Goal: Information Seeking & Learning: Learn about a topic

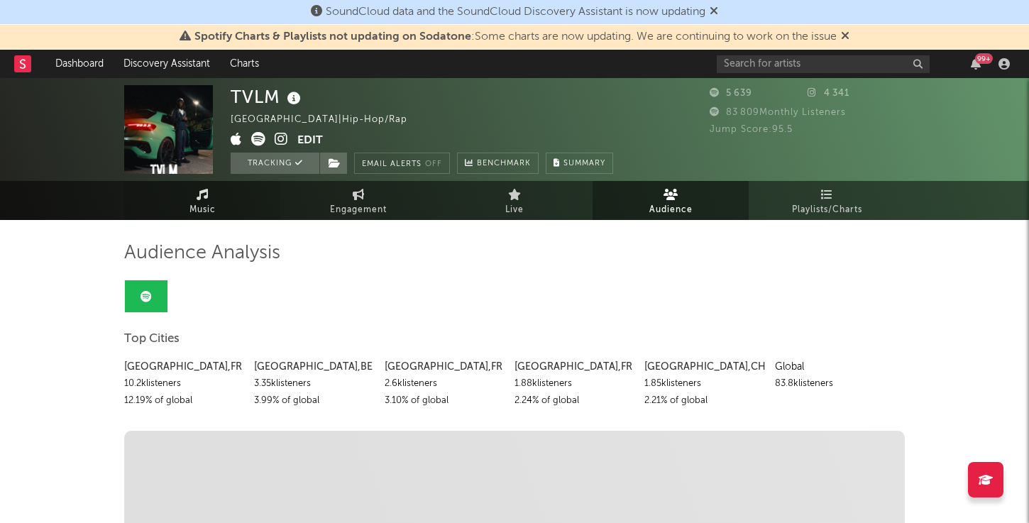
click at [194, 209] on span "Music" at bounding box center [202, 209] width 26 height 17
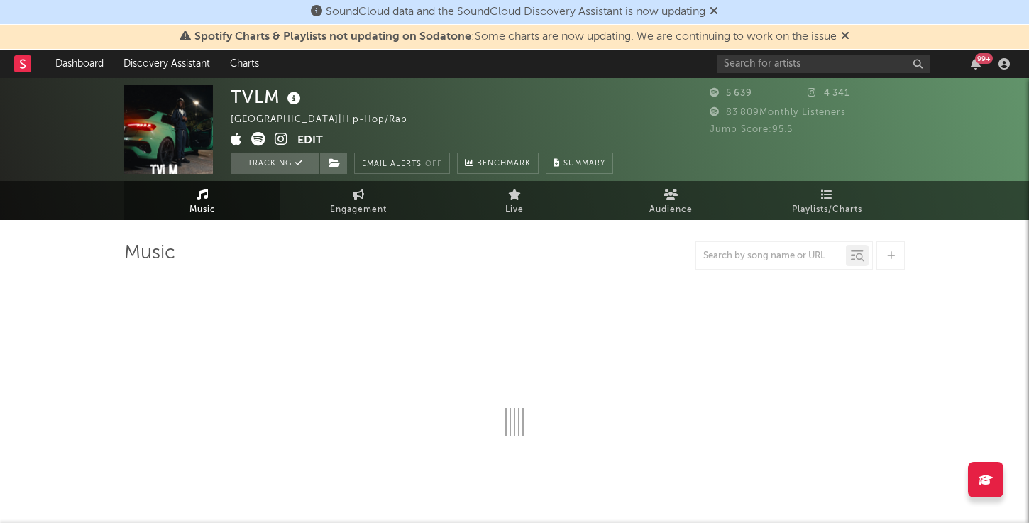
select select "1w"
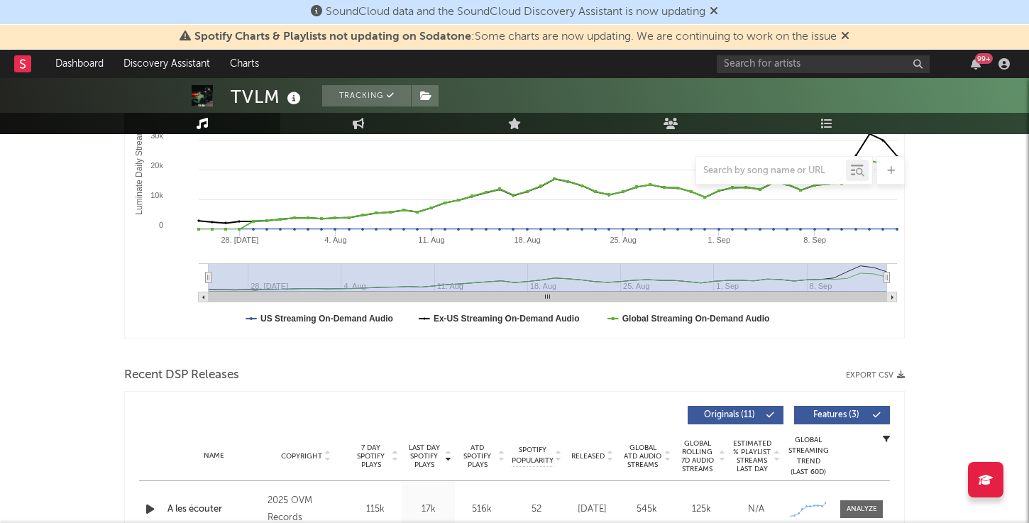
scroll to position [517, 0]
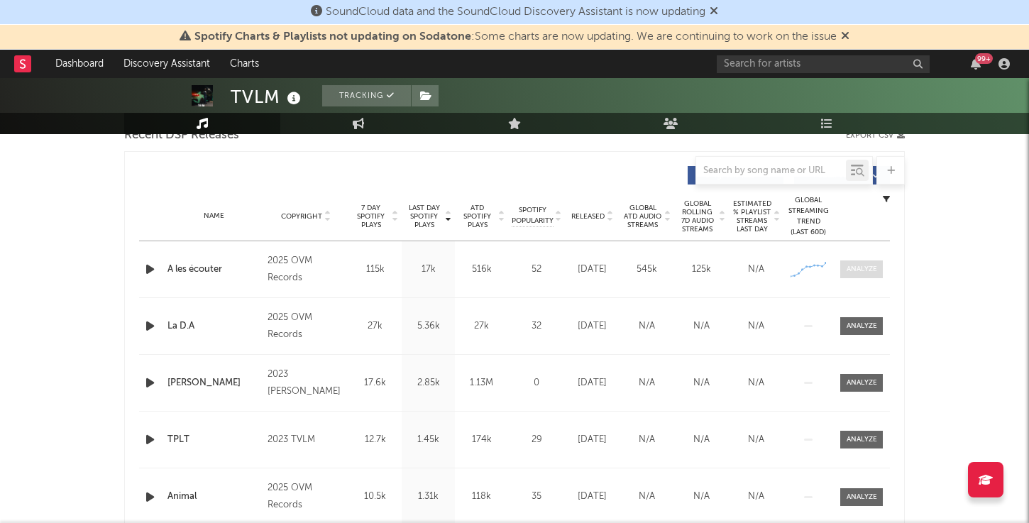
click at [866, 271] on div at bounding box center [861, 269] width 31 height 11
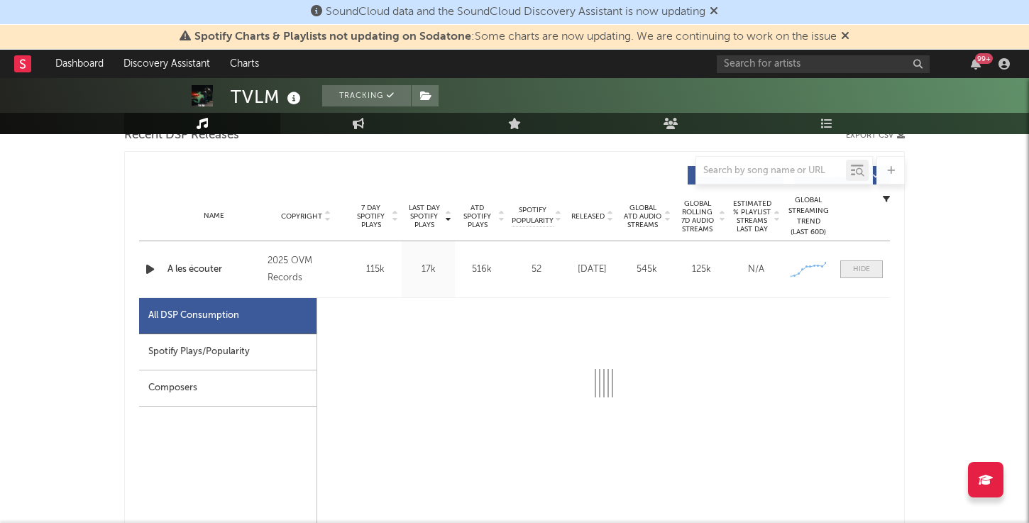
select select "1w"
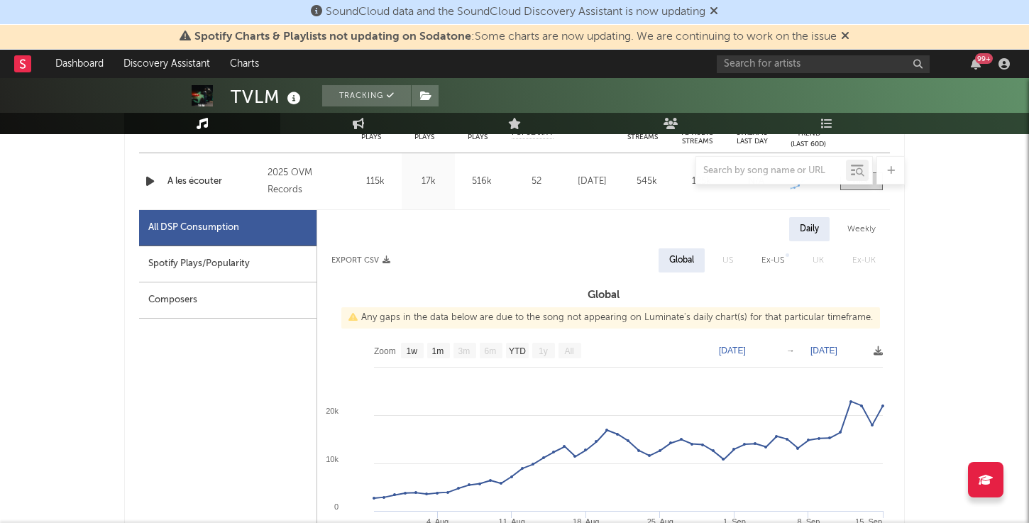
scroll to position [626, 0]
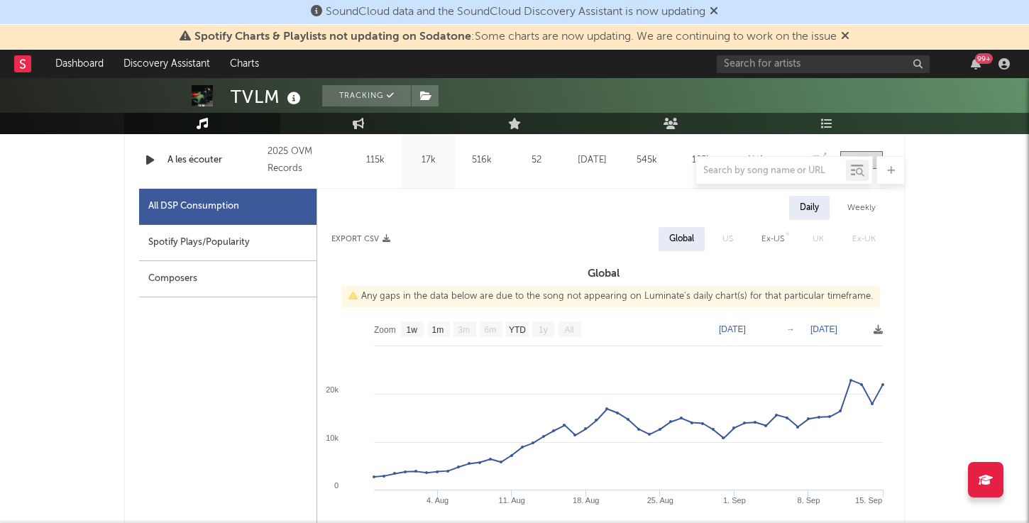
click at [214, 250] on div "Spotify Plays/Popularity" at bounding box center [227, 243] width 177 height 36
select select "1w"
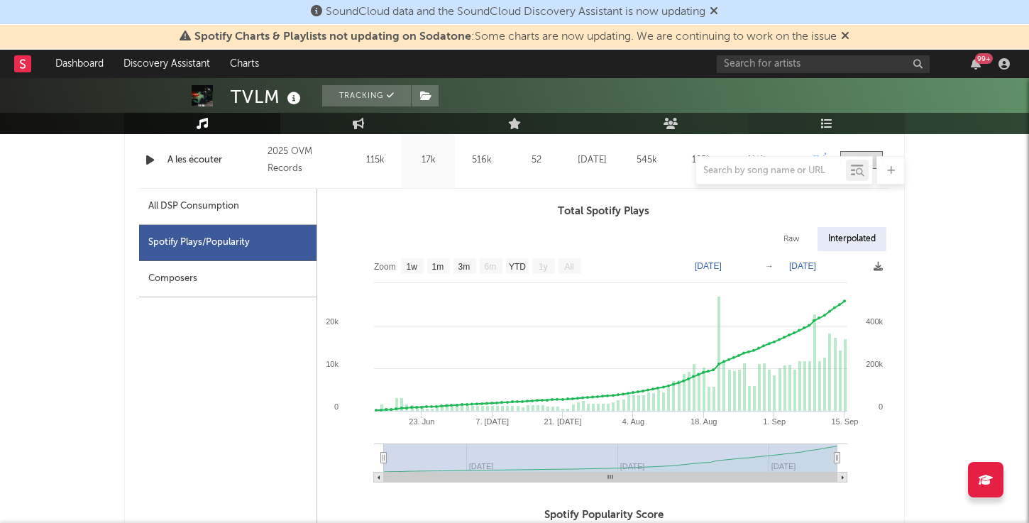
click at [815, 129] on link "Playlists/Charts" at bounding box center [826, 123] width 156 height 21
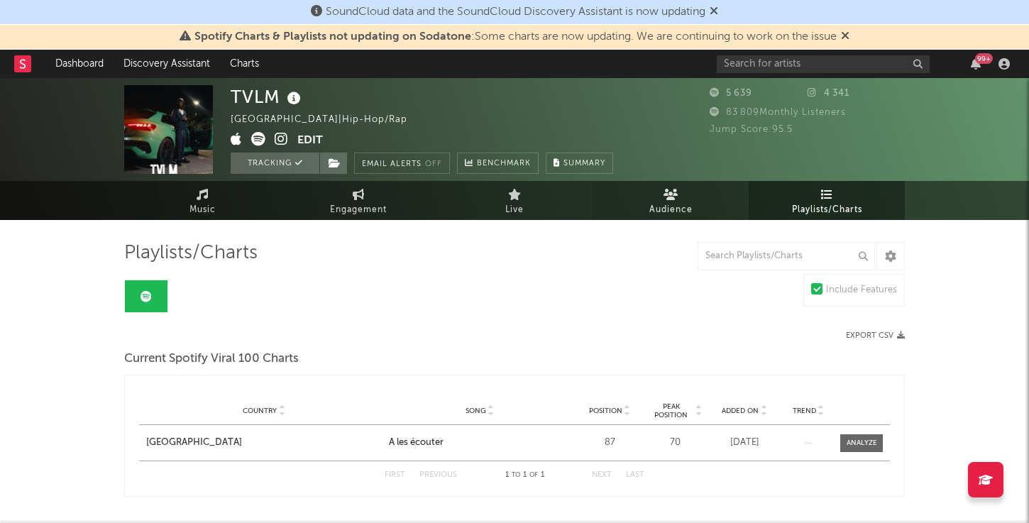
click at [682, 206] on span "Audience" at bounding box center [670, 209] width 43 height 17
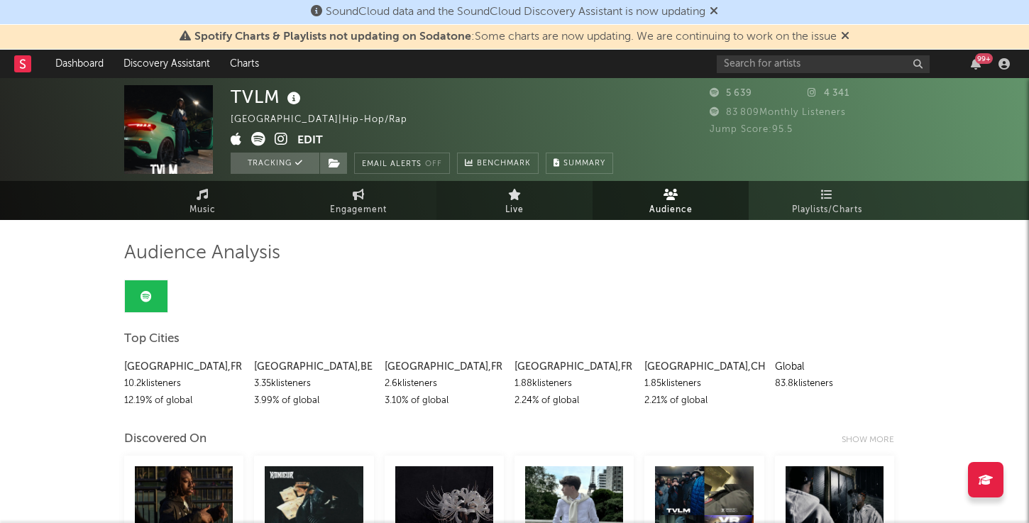
click at [505, 192] on link "Live" at bounding box center [514, 200] width 156 height 39
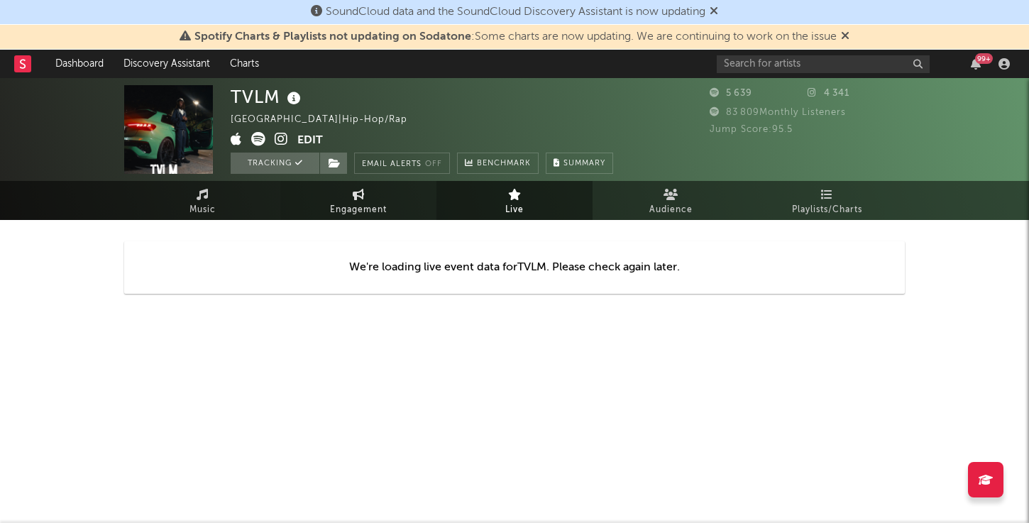
click at [370, 200] on link "Engagement" at bounding box center [358, 200] width 156 height 39
select select "1w"
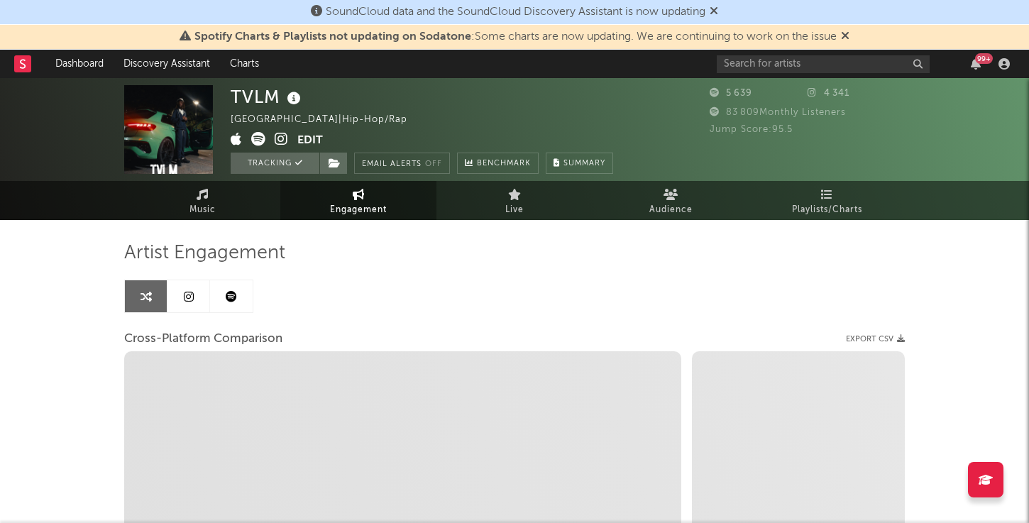
click at [192, 297] on icon at bounding box center [189, 296] width 10 height 11
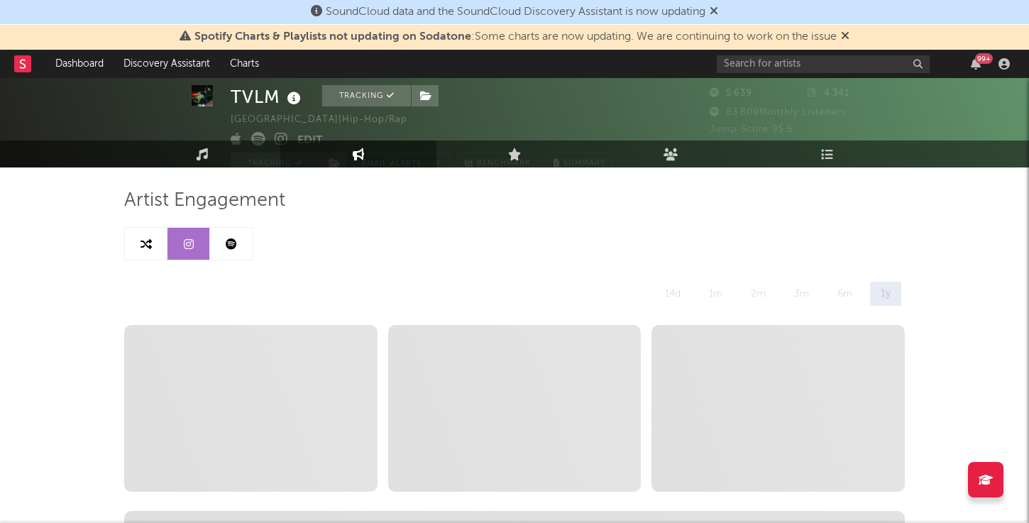
scroll to position [138, 0]
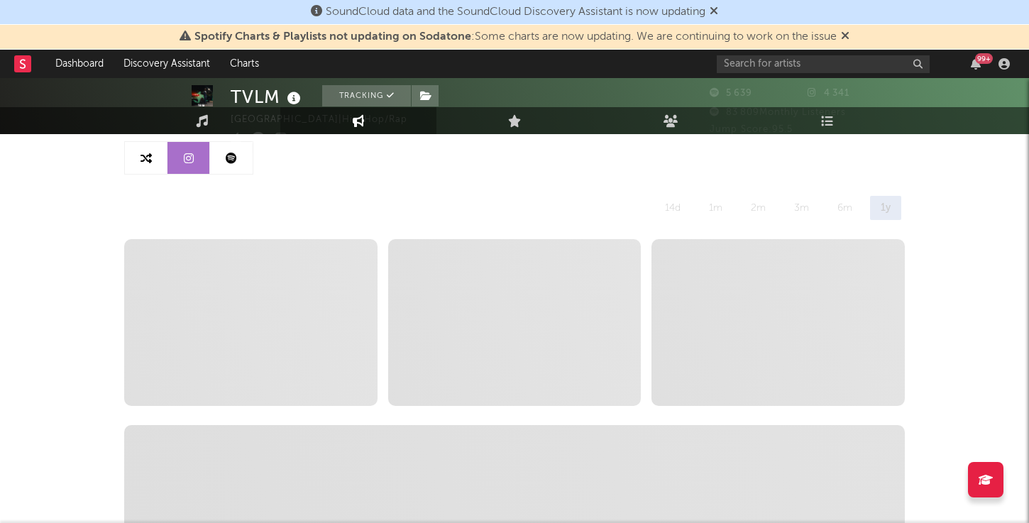
select select "6m"
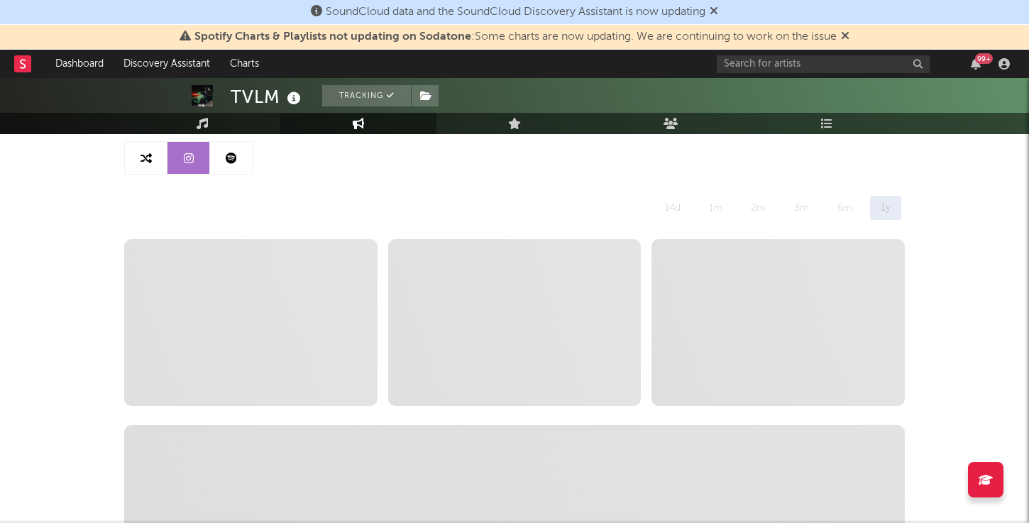
click at [233, 168] on link at bounding box center [231, 158] width 43 height 32
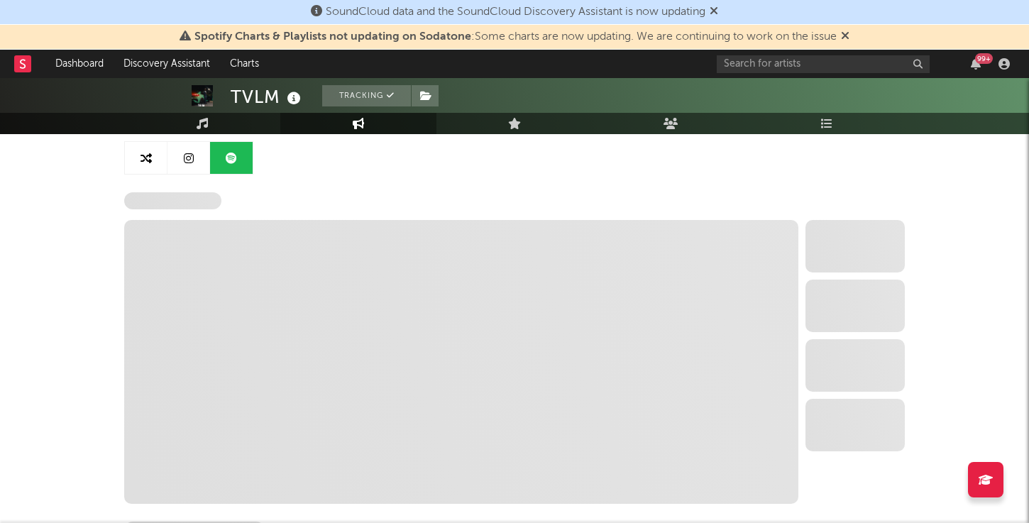
select select "6m"
select select "1w"
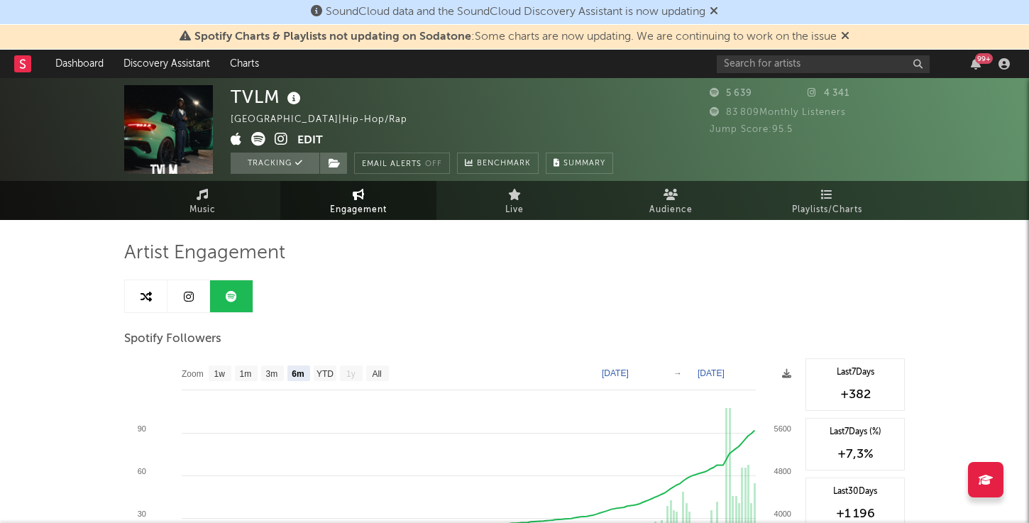
click at [189, 296] on icon at bounding box center [189, 296] width 10 height 11
select select "6m"
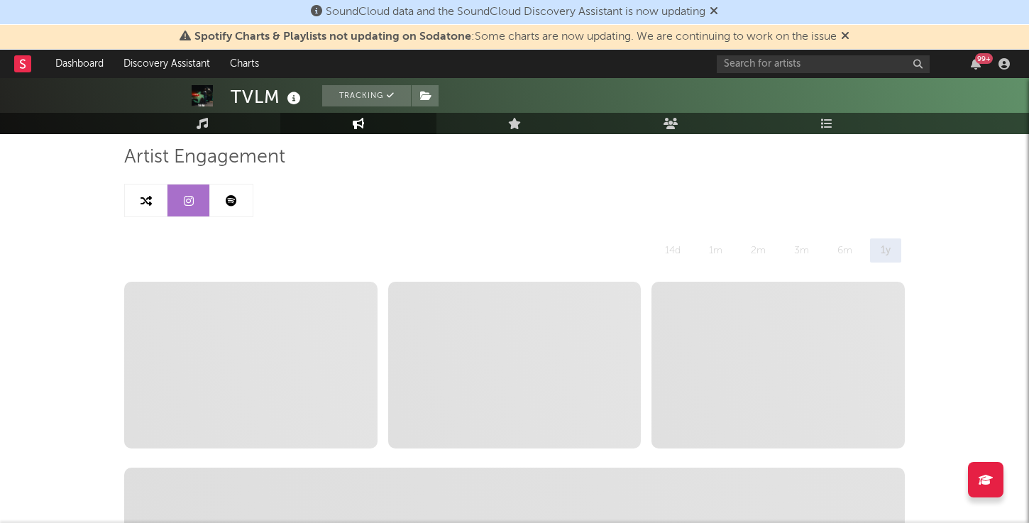
scroll to position [64, 0]
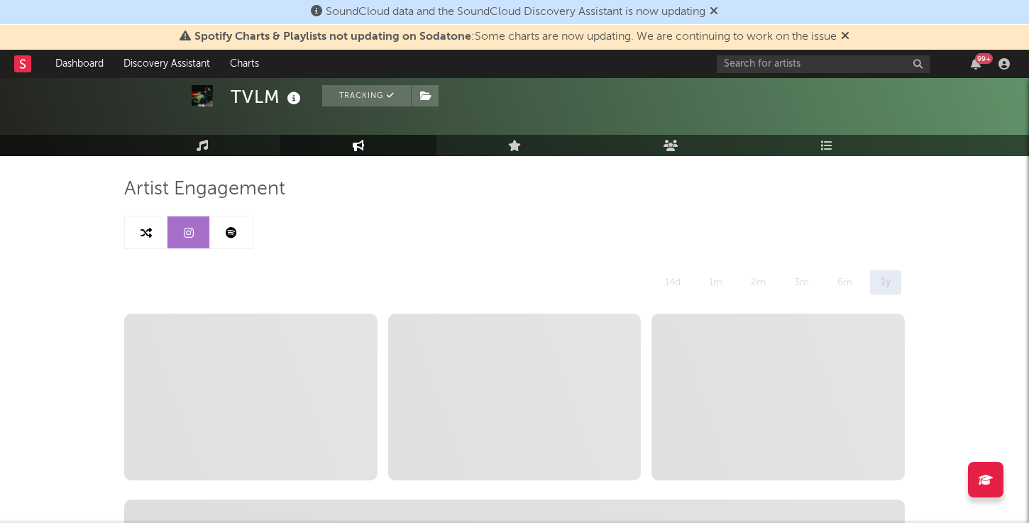
click at [681, 285] on div "14d" at bounding box center [672, 282] width 37 height 24
click at [710, 285] on div "1m" at bounding box center [715, 282] width 35 height 24
click at [145, 239] on link at bounding box center [146, 232] width 43 height 32
select select "1m"
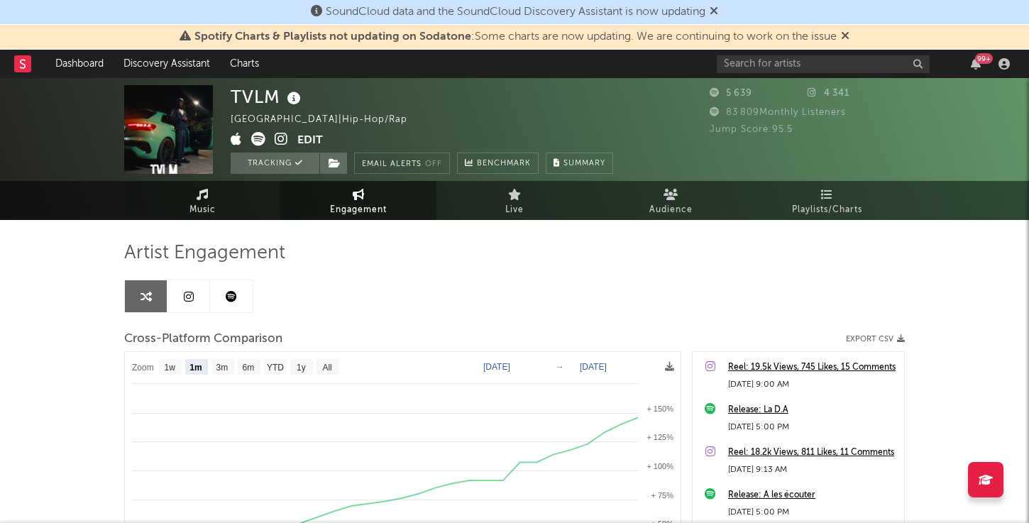
click at [187, 209] on link "Music" at bounding box center [202, 200] width 156 height 39
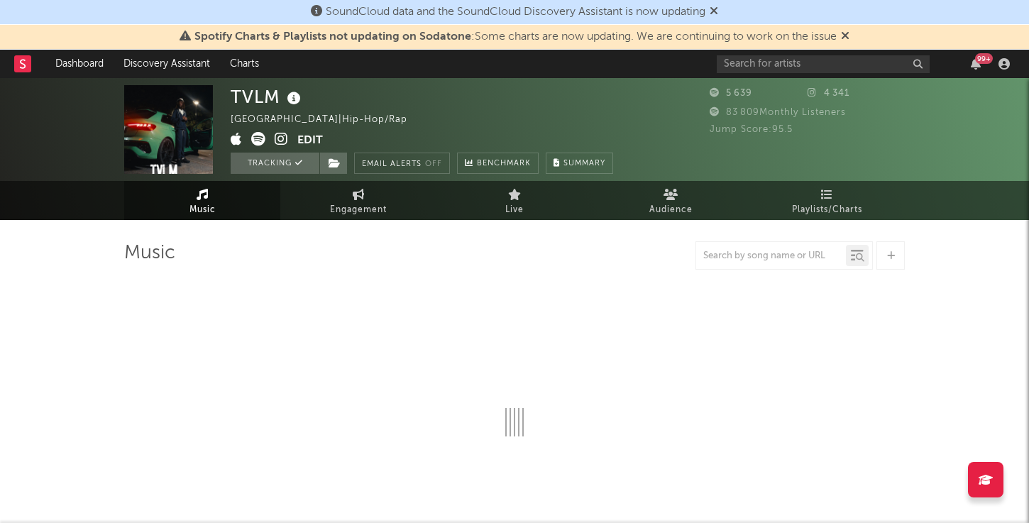
select select "1w"
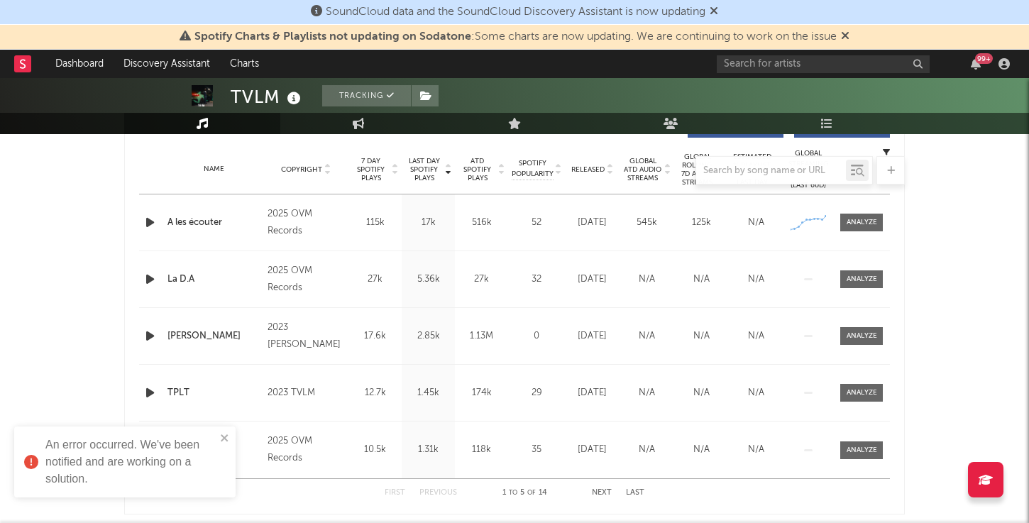
scroll to position [547, 0]
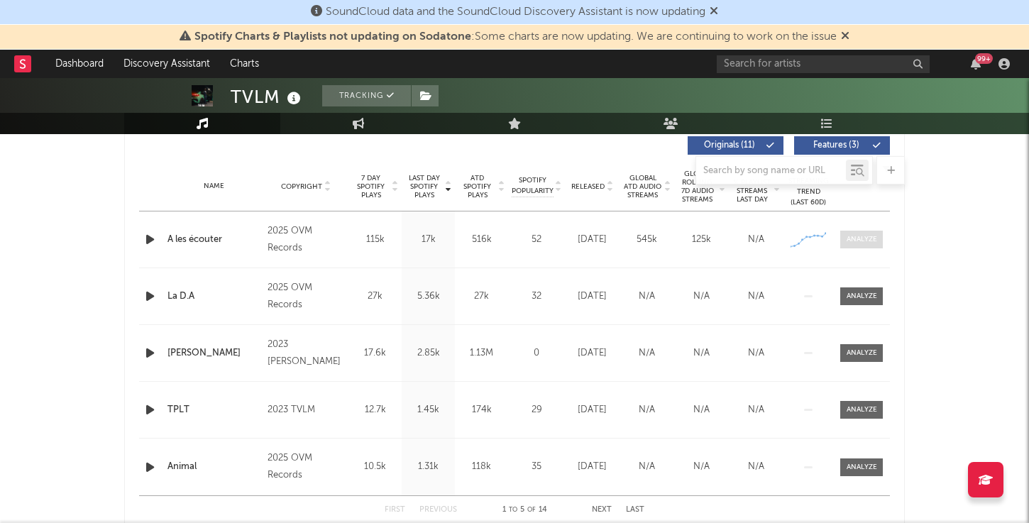
click at [864, 240] on div at bounding box center [861, 239] width 31 height 11
select select "1w"
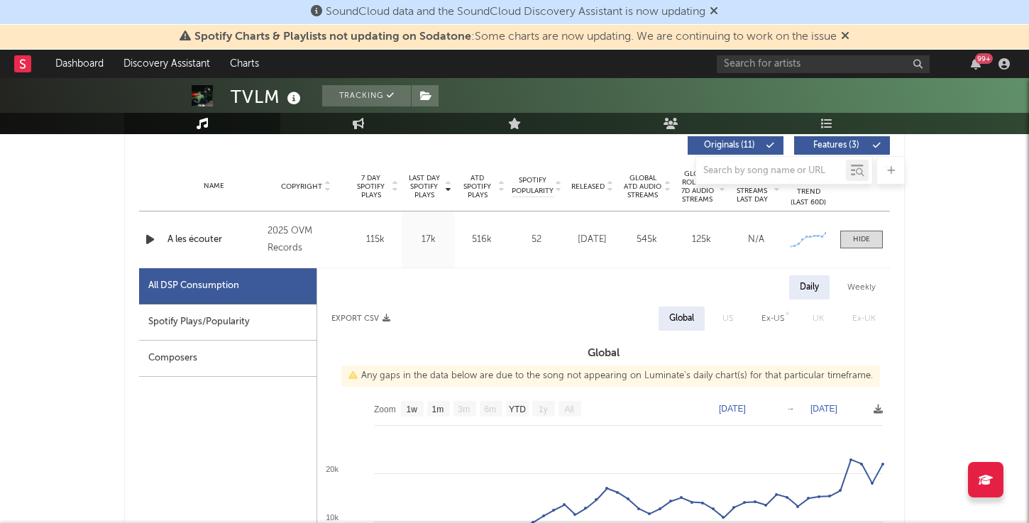
click at [256, 326] on div "Spotify Plays/Popularity" at bounding box center [227, 322] width 177 height 36
select select "1w"
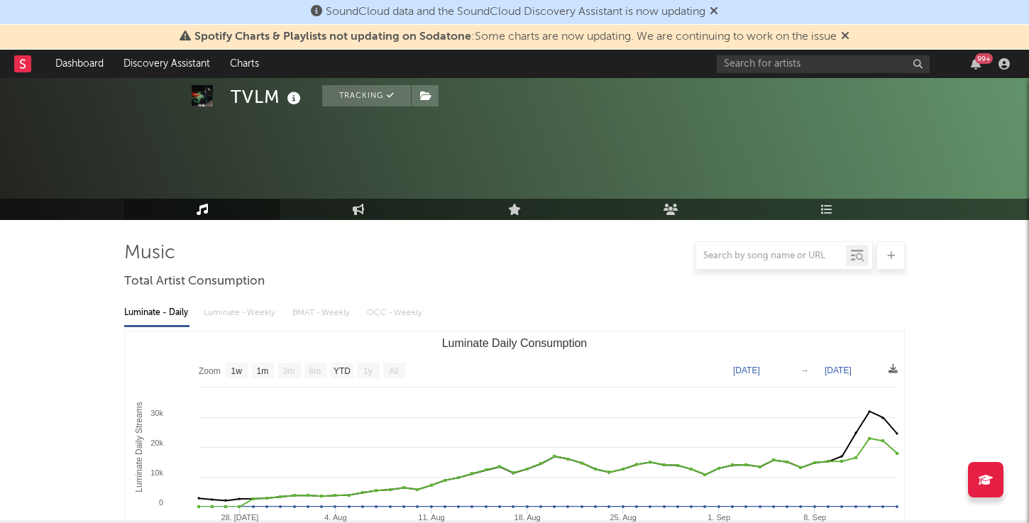
select select "1w"
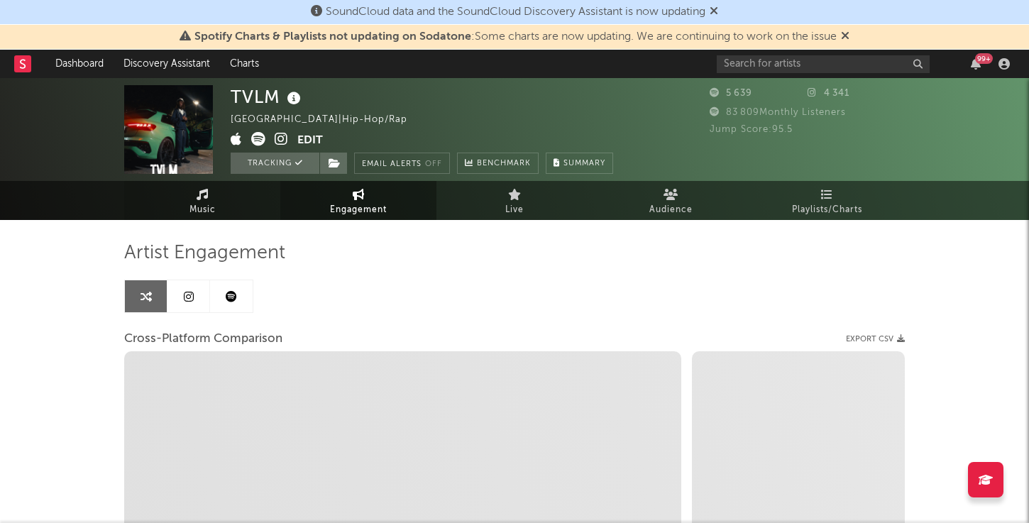
click at [209, 199] on link "Music" at bounding box center [202, 200] width 156 height 39
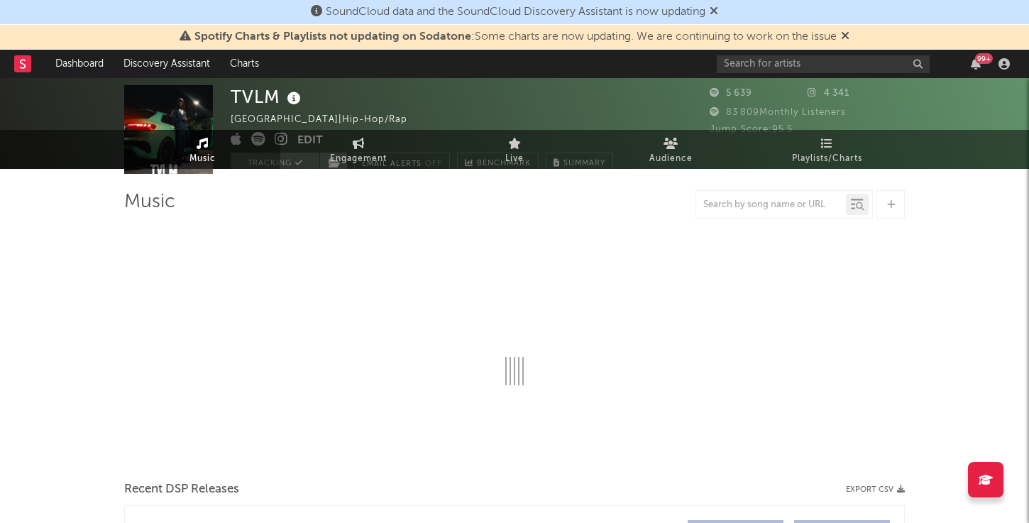
scroll to position [180, 0]
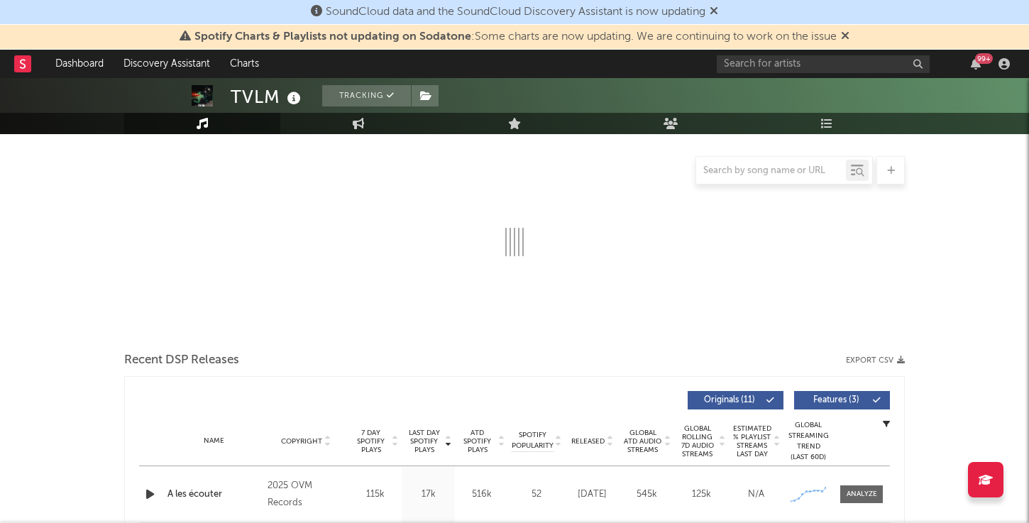
select select "1w"
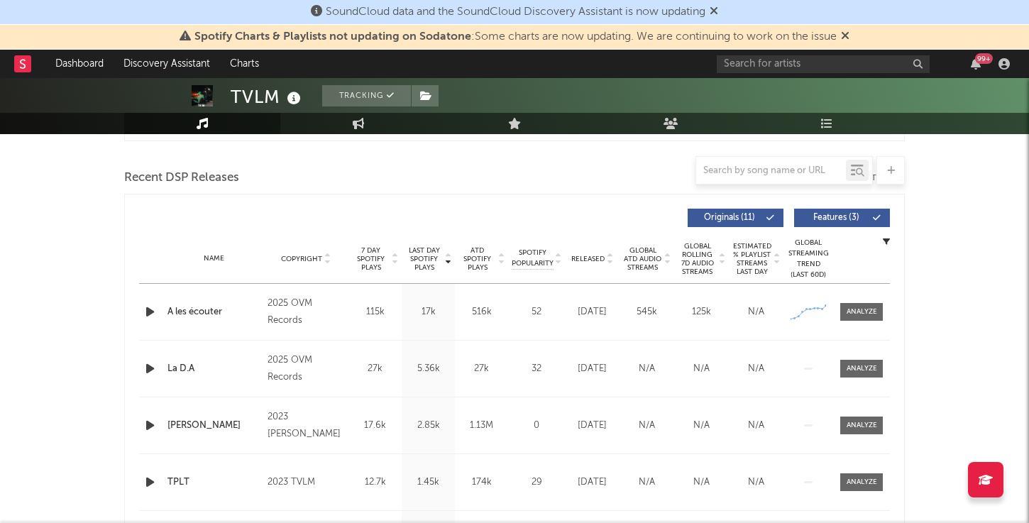
scroll to position [514, 0]
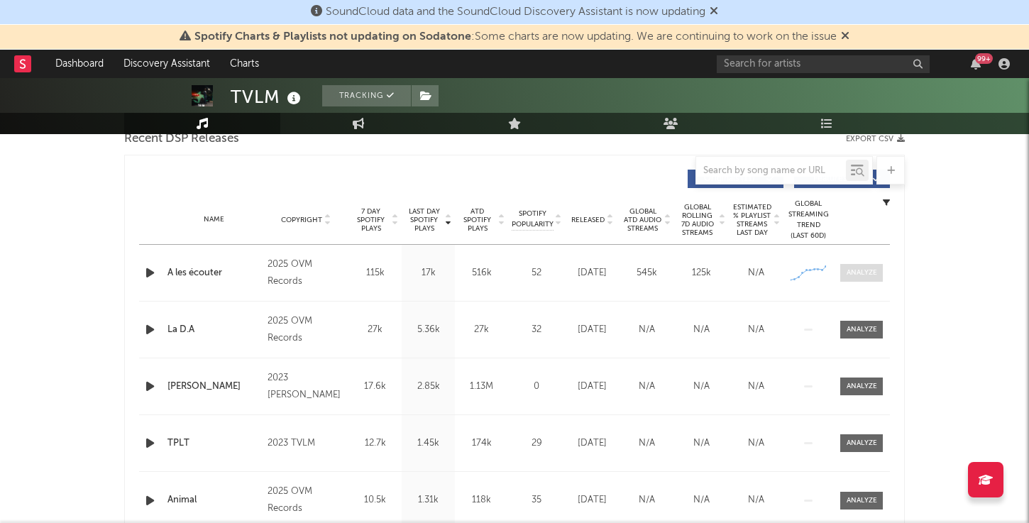
click at [855, 273] on div at bounding box center [861, 272] width 31 height 11
select select "1w"
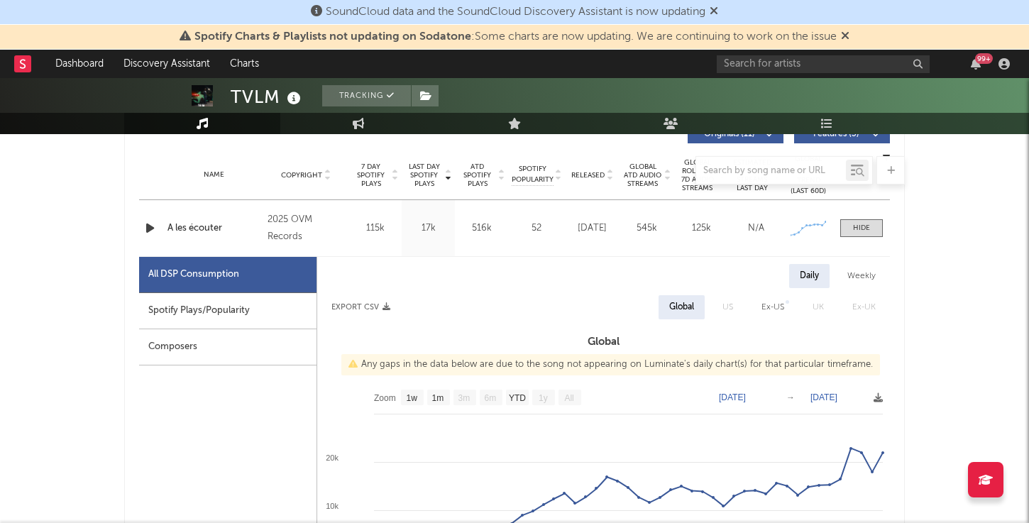
scroll to position [560, 0]
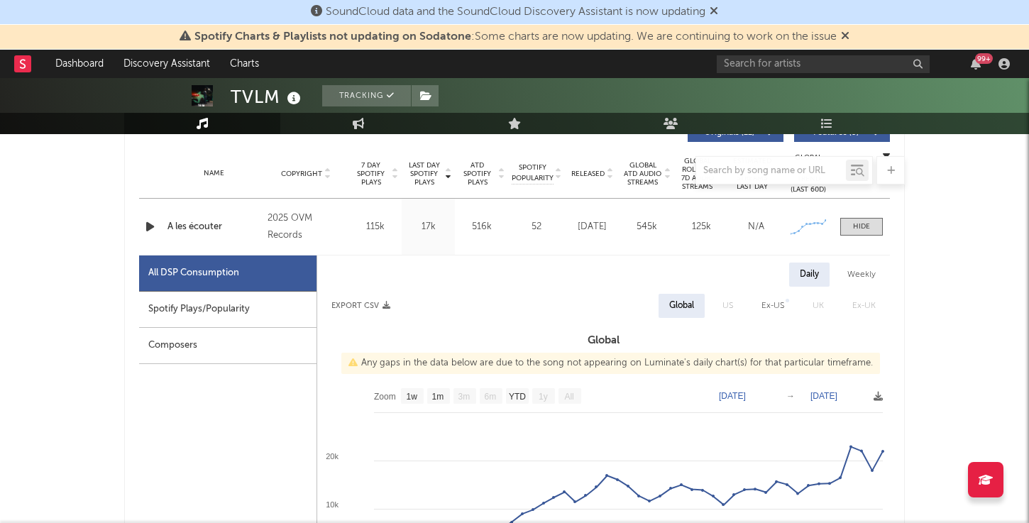
click at [180, 311] on div "Spotify Plays/Popularity" at bounding box center [227, 310] width 177 height 36
select select "1w"
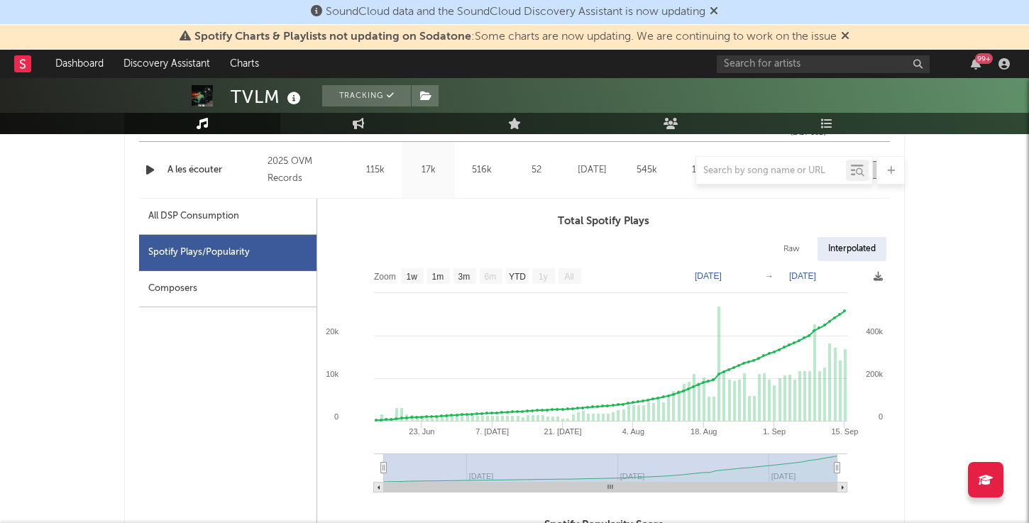
scroll to position [638, 0]
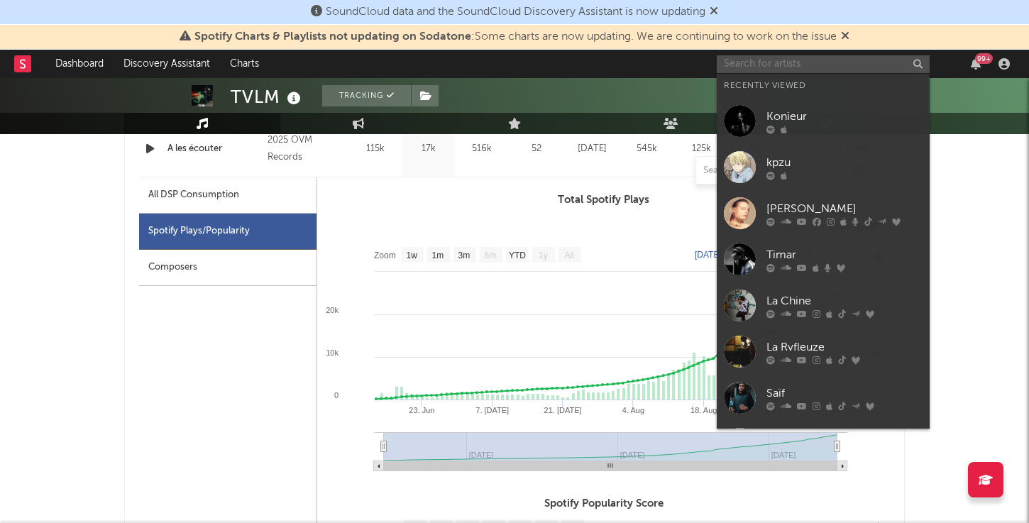
click at [819, 60] on input "text" at bounding box center [822, 64] width 213 height 18
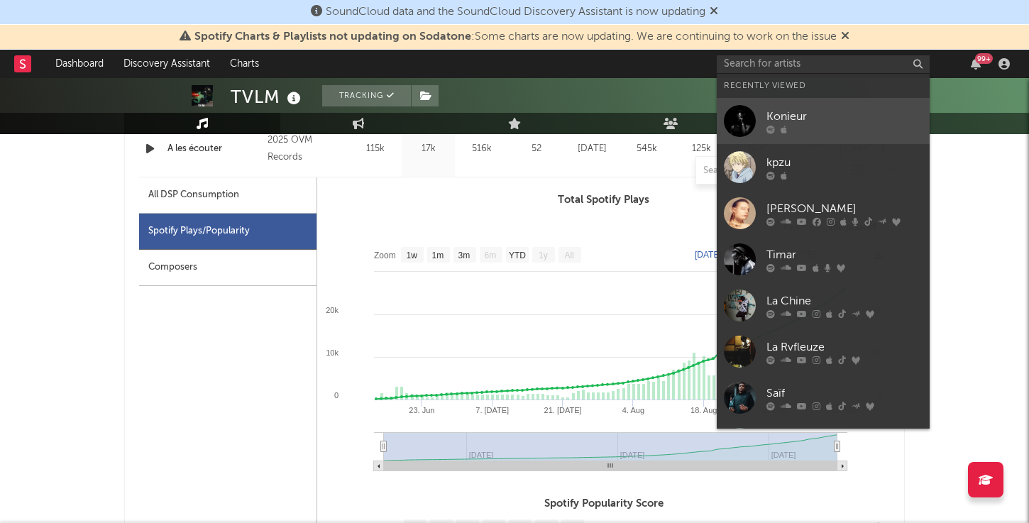
click at [804, 121] on div "Konieur" at bounding box center [844, 116] width 156 height 17
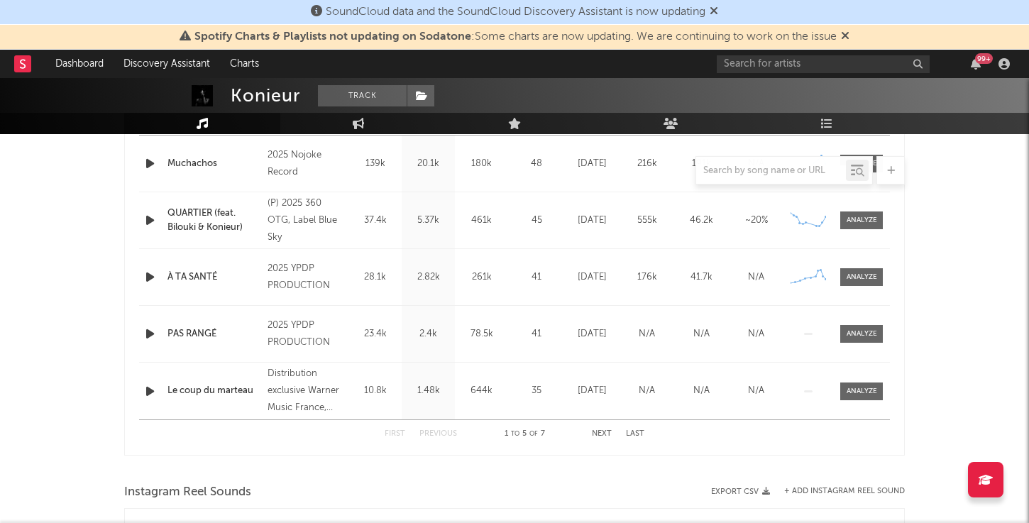
select select "1w"
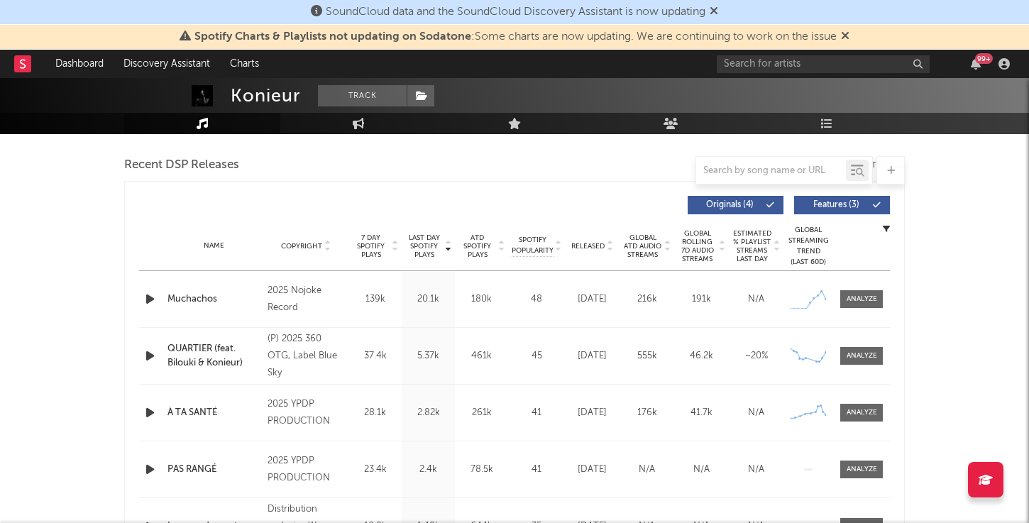
scroll to position [485, 0]
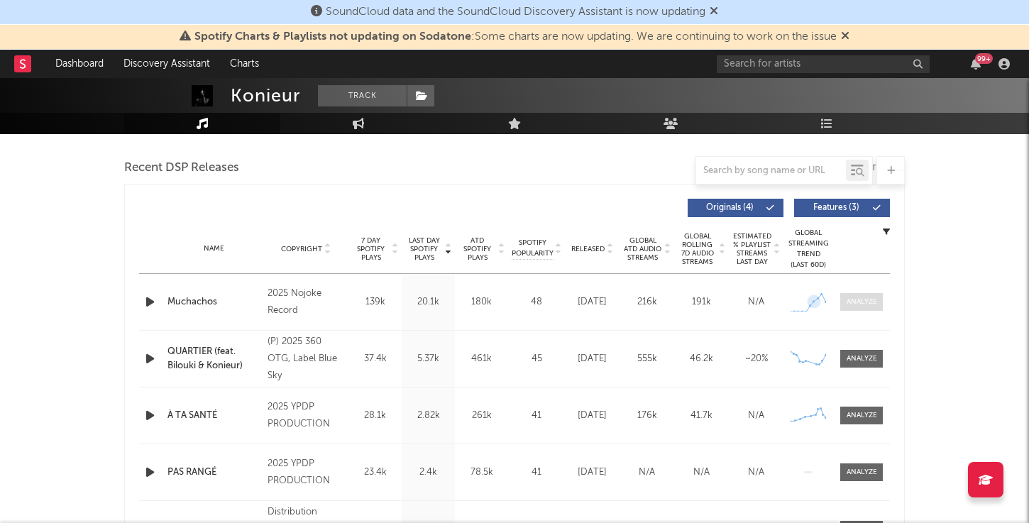
click at [858, 300] on div at bounding box center [861, 302] width 31 height 11
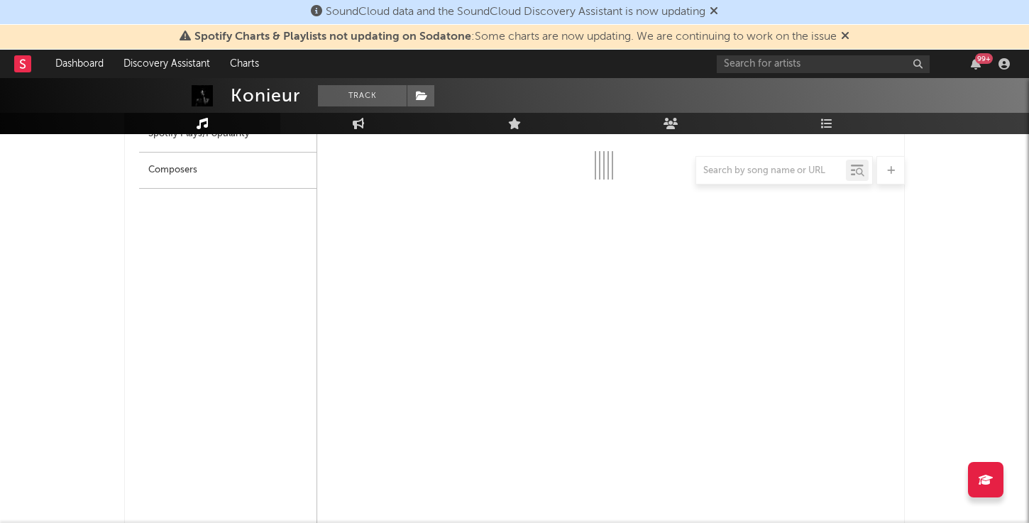
select select "1w"
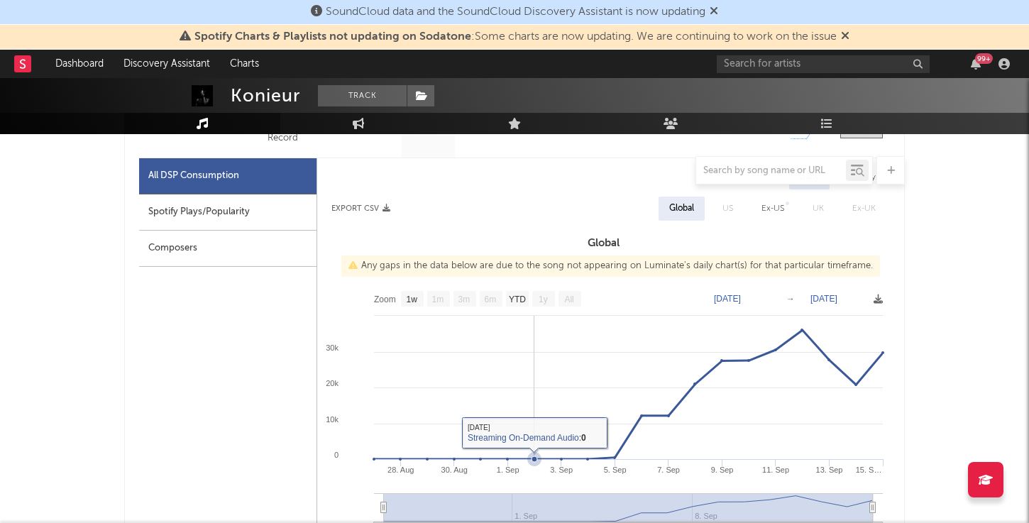
scroll to position [630, 0]
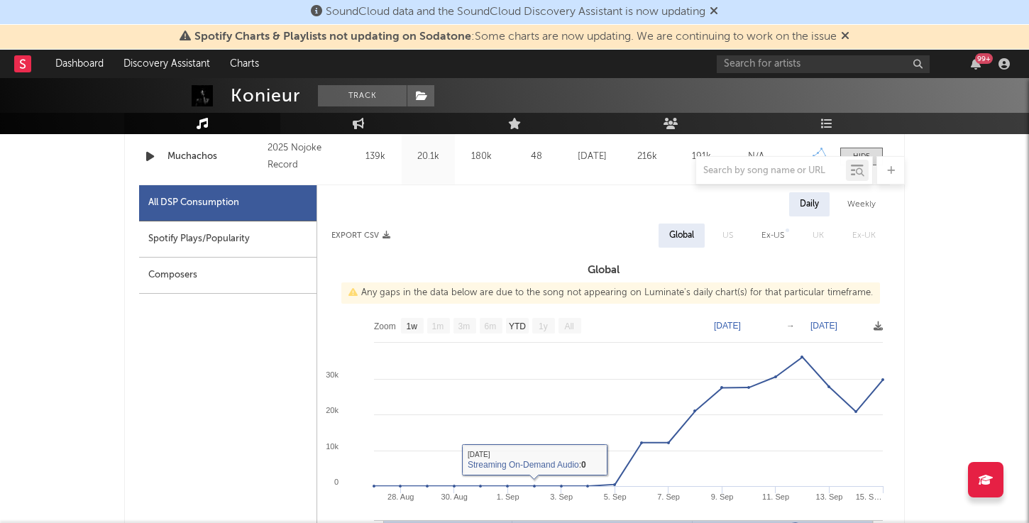
click at [187, 237] on div "Spotify Plays/Popularity" at bounding box center [227, 239] width 177 height 36
select select "1w"
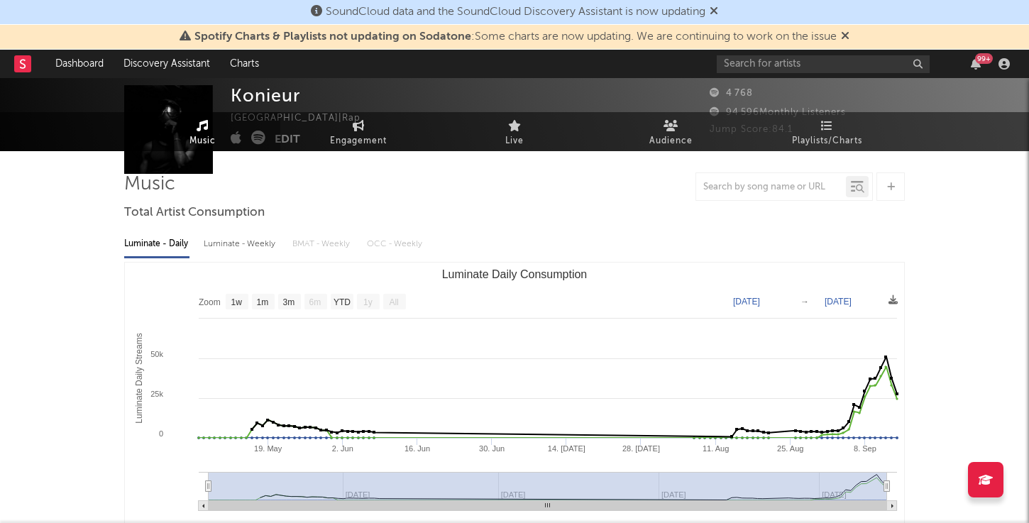
scroll to position [0, 0]
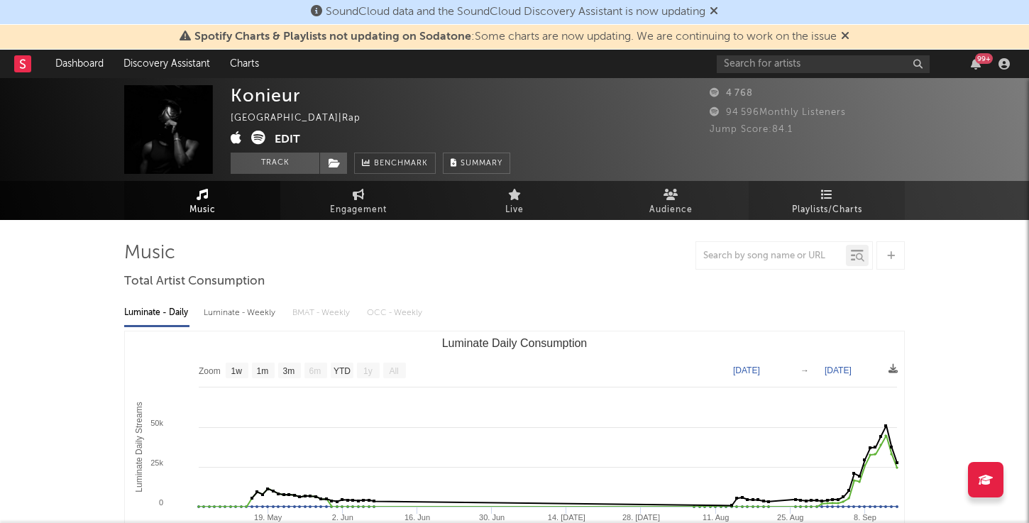
click at [814, 197] on link "Playlists/Charts" at bounding box center [826, 200] width 156 height 39
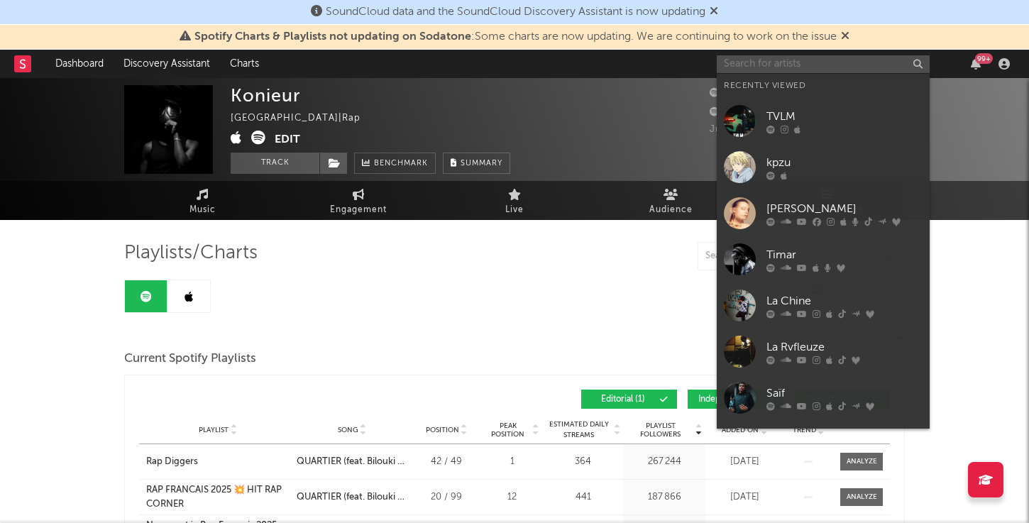
click at [820, 70] on input "text" at bounding box center [822, 64] width 213 height 18
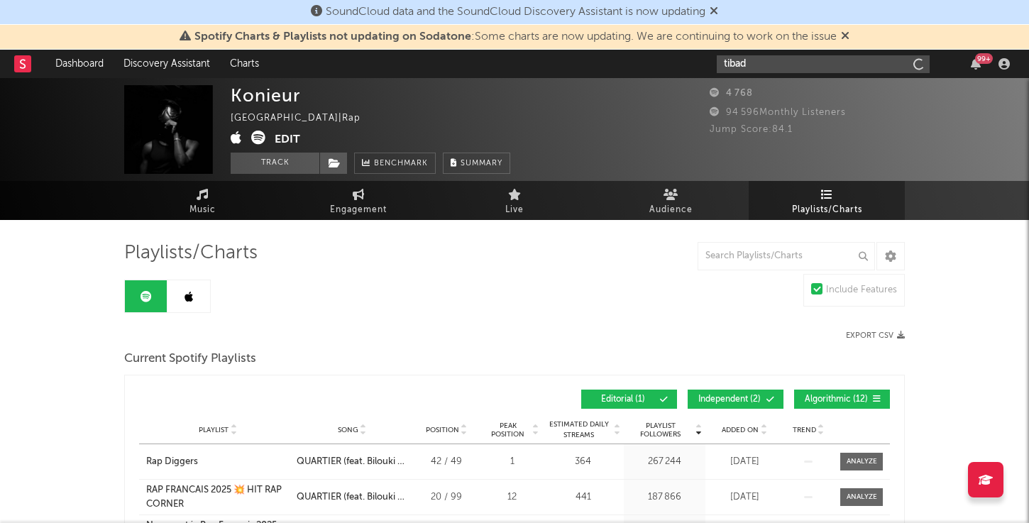
type input "tibadj"
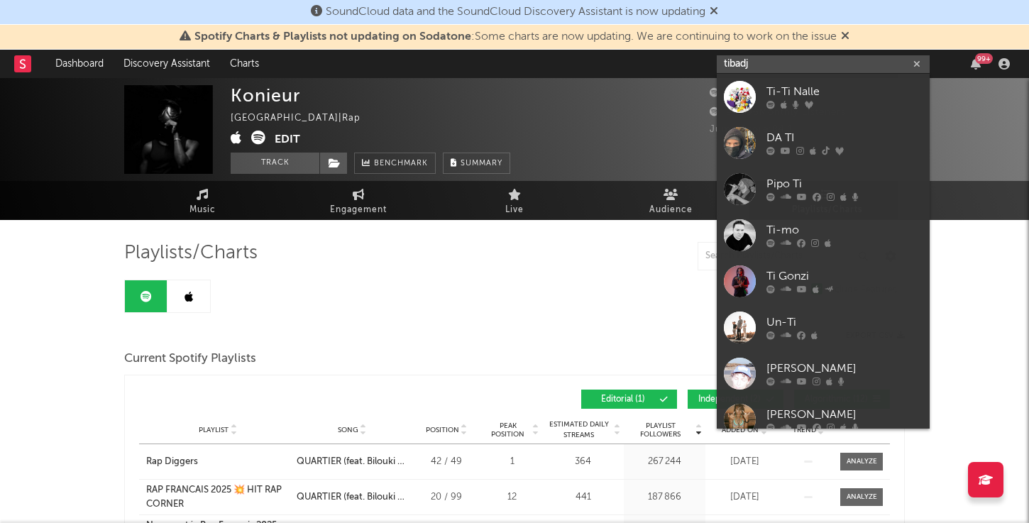
drag, startPoint x: 773, startPoint y: 64, endPoint x: 698, endPoint y: 64, distance: 75.2
click at [700, 64] on nav "Dashboard Discovery Assistant Charts tibadj 99 +" at bounding box center [514, 64] width 1029 height 28
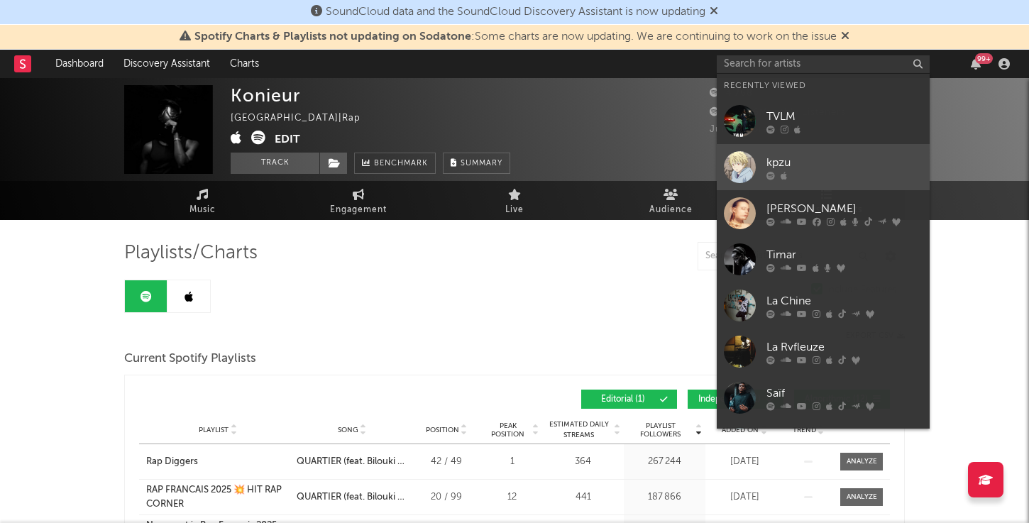
click at [799, 179] on div at bounding box center [844, 175] width 156 height 9
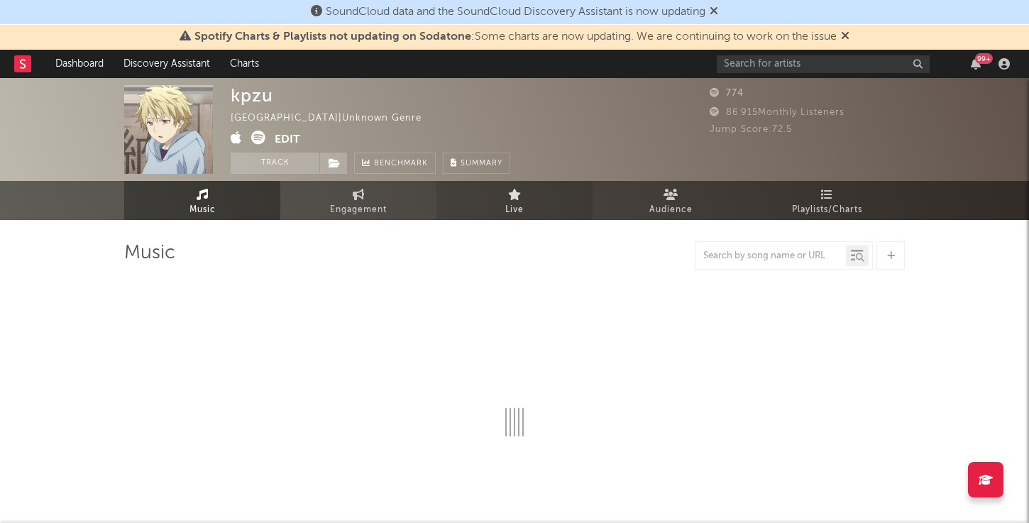
select select "1w"
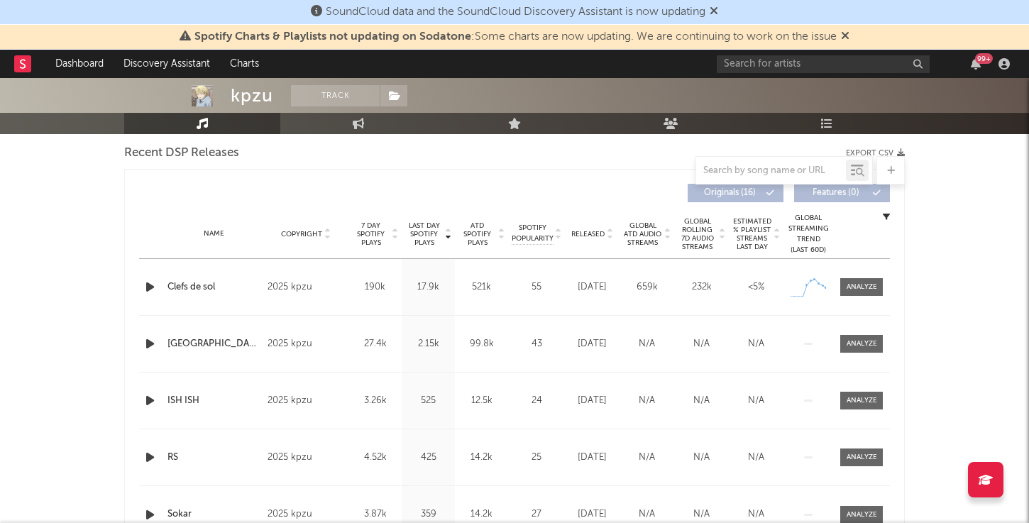
scroll to position [495, 0]
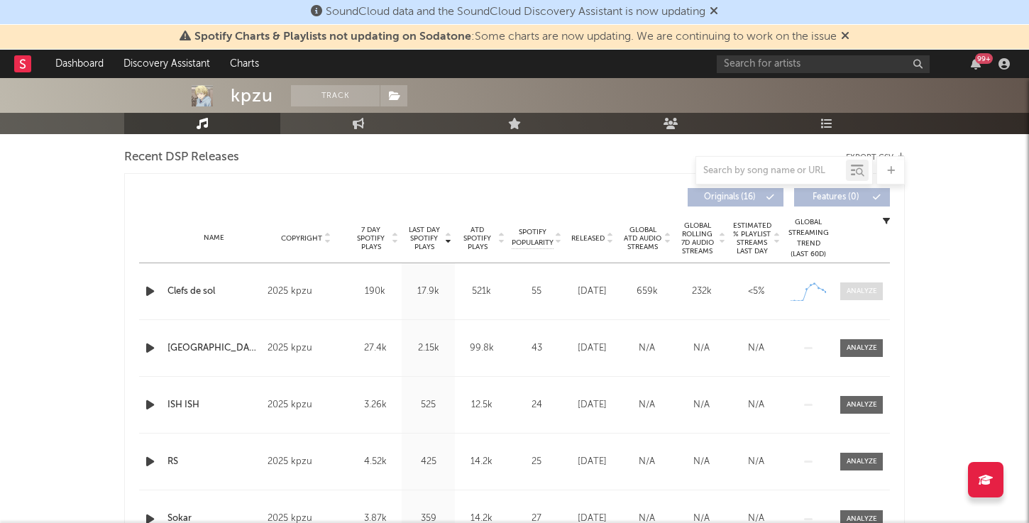
click at [861, 294] on div at bounding box center [861, 291] width 31 height 11
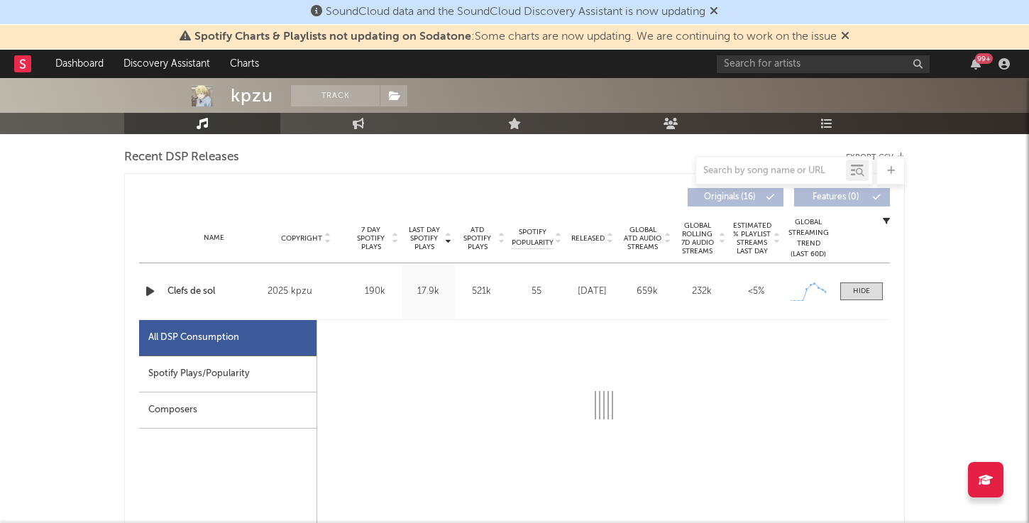
select select "1w"
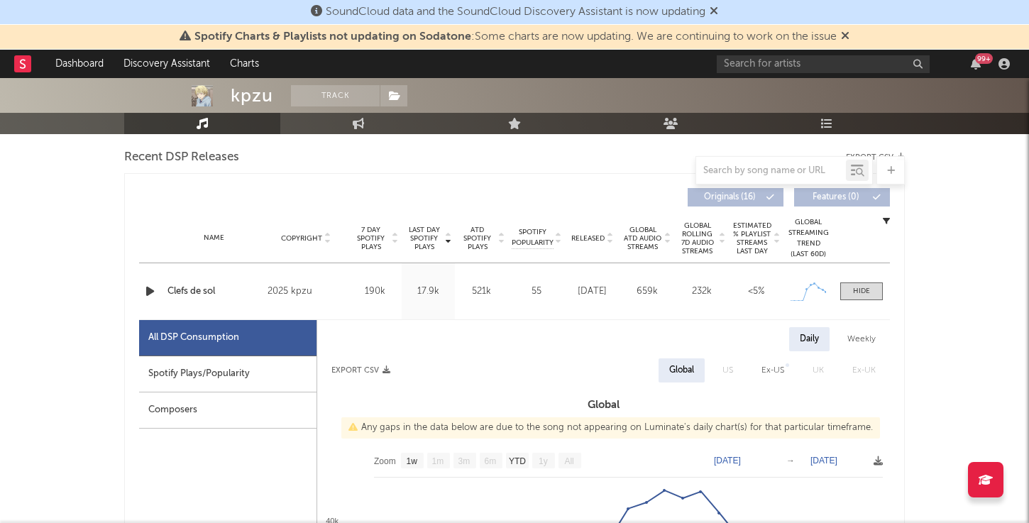
click at [205, 375] on div "Spotify Plays/Popularity" at bounding box center [227, 374] width 177 height 36
select select "1w"
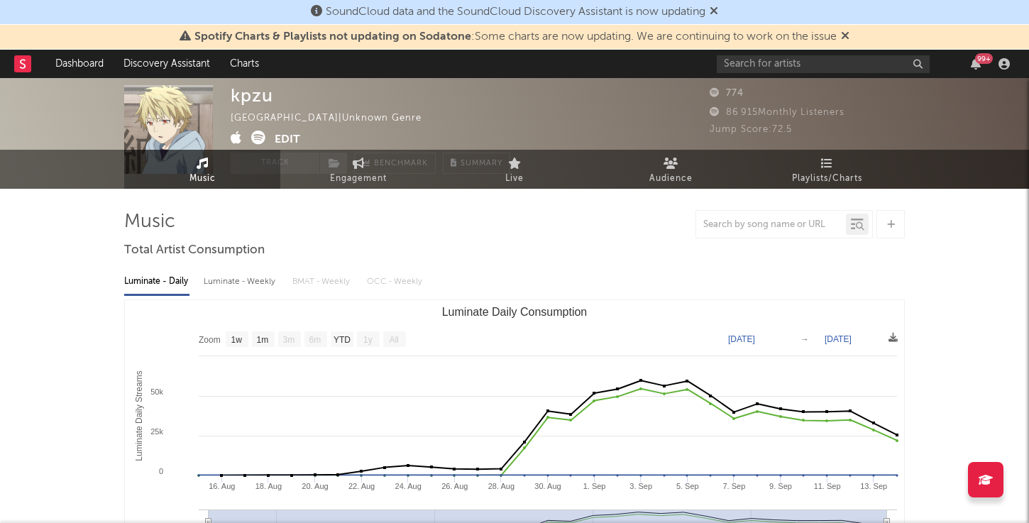
scroll to position [0, 0]
